Goal: Task Accomplishment & Management: Manage account settings

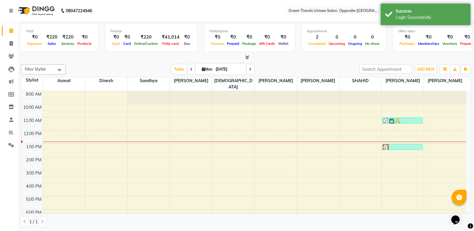
click at [106, 142] on div at bounding box center [106, 142] width 42 height 0
select select "33887"
select select "tentative"
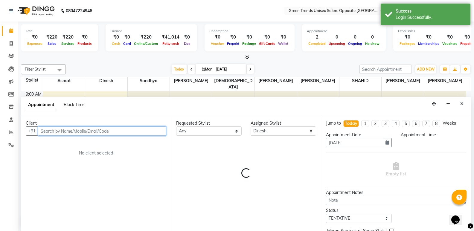
select select "750"
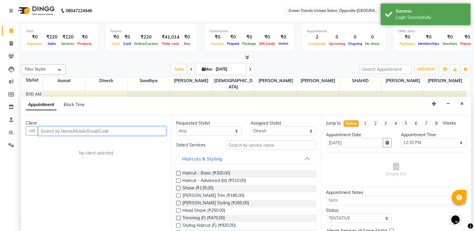
scroll to position [0, 0]
type input "[PERSON_NAME]"
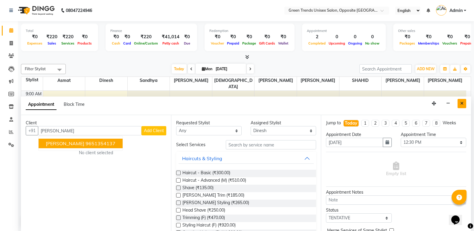
click at [464, 104] on button "Close" at bounding box center [462, 103] width 9 height 9
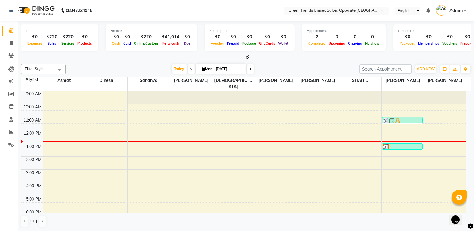
click at [464, 12] on link "Admin" at bounding box center [451, 11] width 30 height 10
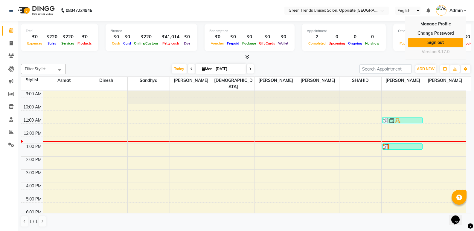
click at [436, 39] on link "Sign out" at bounding box center [435, 42] width 55 height 9
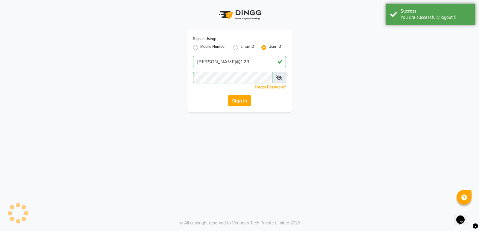
click at [200, 47] on label "Mobile Number" at bounding box center [213, 47] width 26 height 7
click at [200, 47] on input "Mobile Number" at bounding box center [202, 46] width 4 height 4
radio input "true"
radio input "false"
click at [200, 47] on label "Mobile Number" at bounding box center [213, 47] width 26 height 7
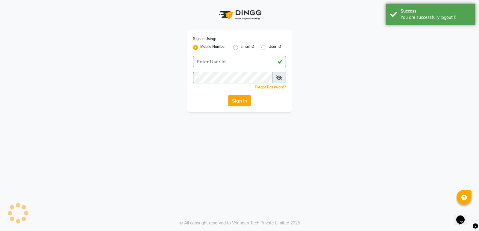
click at [200, 47] on input "Mobile Number" at bounding box center [202, 46] width 4 height 4
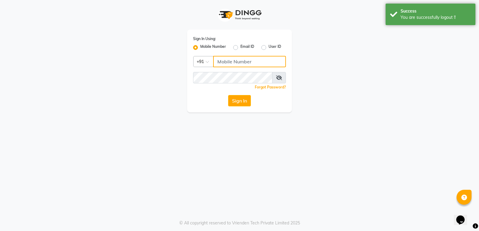
drag, startPoint x: 229, startPoint y: 61, endPoint x: 232, endPoint y: 68, distance: 7.0
click at [229, 61] on input "Username" at bounding box center [249, 61] width 73 height 11
type input "8299508996"
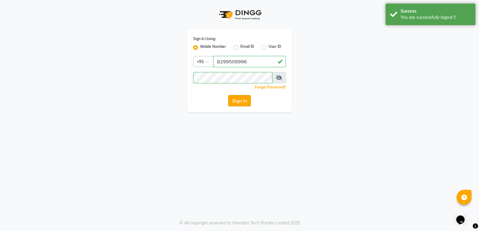
click at [242, 101] on button "Sign In" at bounding box center [239, 100] width 23 height 11
